Goal: Check status: Check status

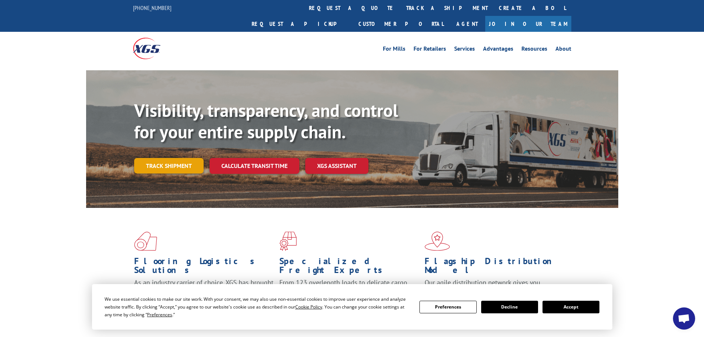
click at [171, 158] on link "Track shipment" at bounding box center [169, 166] width 70 height 16
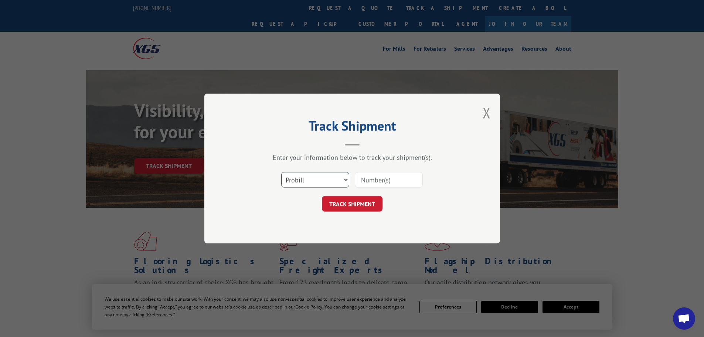
click at [343, 175] on select "Select category... Probill BOL PO" at bounding box center [315, 180] width 68 height 16
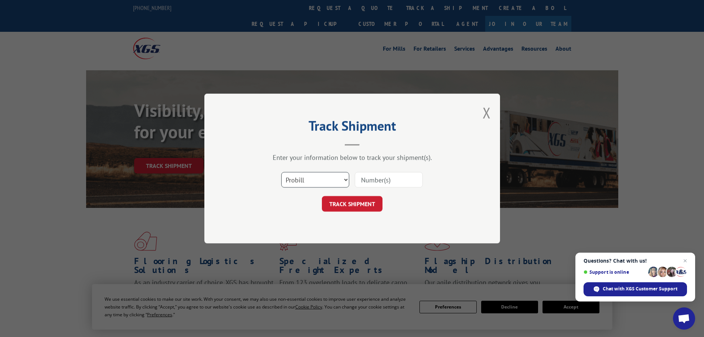
click at [343, 175] on select "Select category... Probill BOL PO" at bounding box center [315, 180] width 68 height 16
click at [374, 174] on input at bounding box center [389, 180] width 68 height 16
click at [386, 178] on input at bounding box center [389, 180] width 68 height 16
paste input "17259550"
type input "17259550"
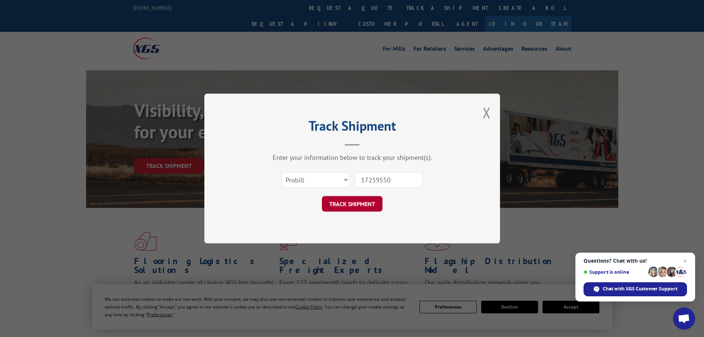
click at [372, 205] on button "TRACK SHIPMENT" at bounding box center [352, 204] width 61 height 16
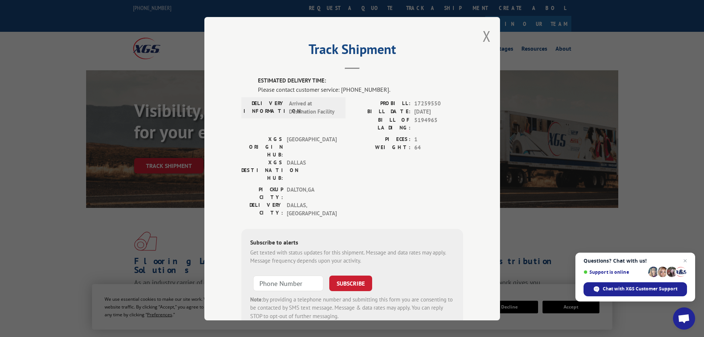
scroll to position [15, 0]
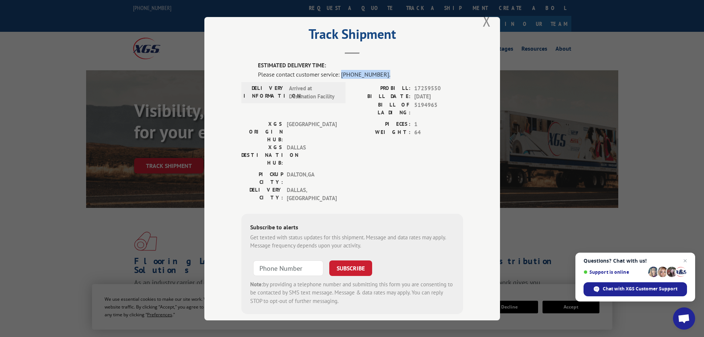
drag, startPoint x: 375, startPoint y: 72, endPoint x: 339, endPoint y: 77, distance: 35.8
click at [339, 77] on div "Please contact customer service: (844) 947-7447." at bounding box center [360, 74] width 205 height 9
